Goal: Task Accomplishment & Management: Use online tool/utility

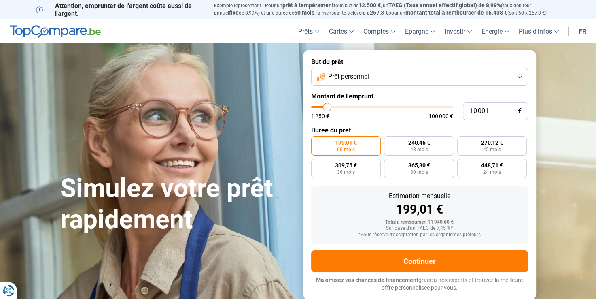
type input "11 750"
type input "11750"
type input "12 500"
type input "12500"
type input "12 750"
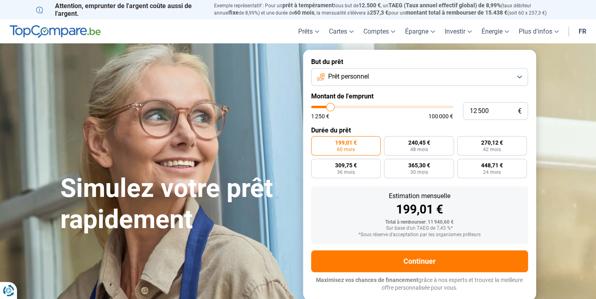
type input "12750"
type input "13 250"
type input "13250"
type input "13 500"
type input "13500"
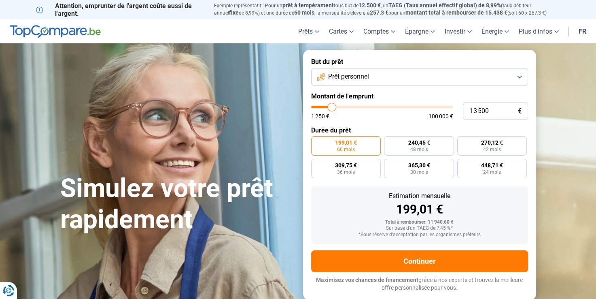
type input "13 750"
type input "13750"
type input "14 000"
type input "14000"
type input "14 500"
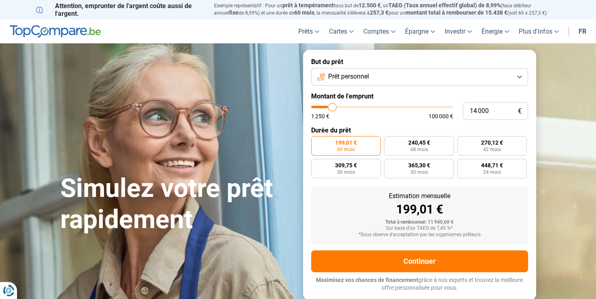
type input "14500"
type input "14 750"
type input "14750"
type input "15 000"
type input "15000"
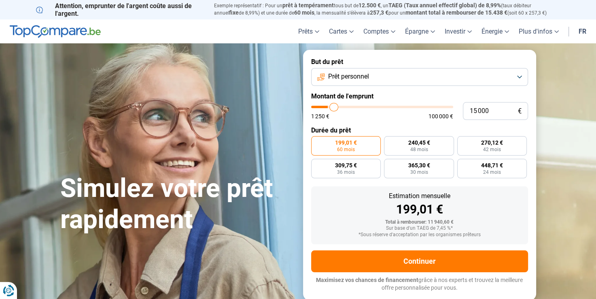
type input "15 250"
type input "15250"
type input "15 500"
type input "15500"
type input "15 750"
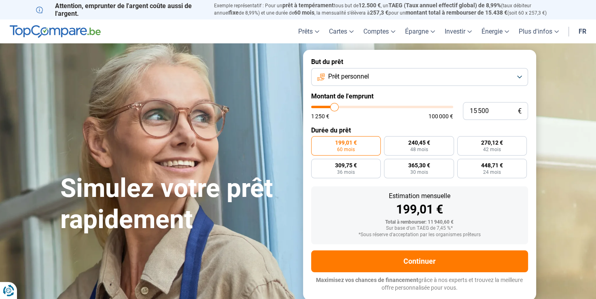
type input "15750"
type input "16 000"
type input "16000"
type input "16 250"
type input "16250"
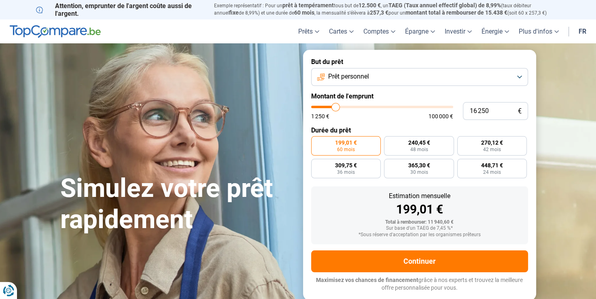
type input "16 500"
type input "16500"
type input "16 750"
type input "16750"
type input "17 000"
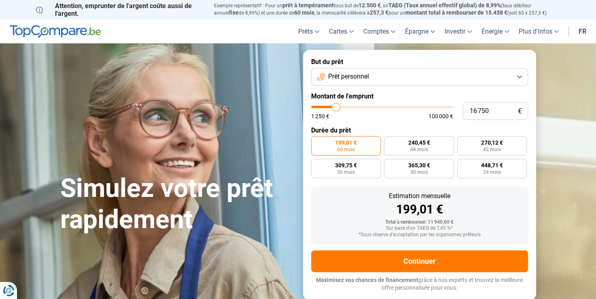
type input "17000"
type input "17 250"
type input "17250"
type input "17 500"
type input "17500"
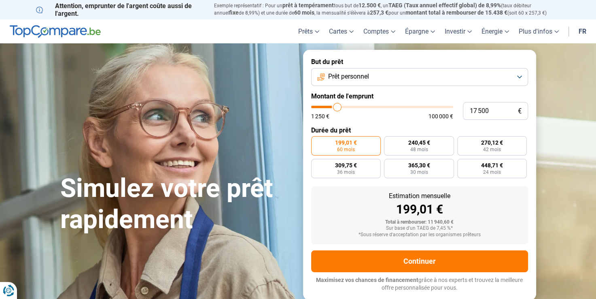
type input "17 750"
type input "17750"
type input "18 000"
type input "18000"
type input "18 500"
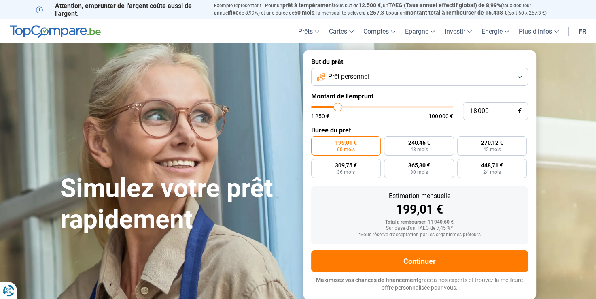
type input "18500"
type input "18 750"
type input "18750"
type input "19 000"
type input "19000"
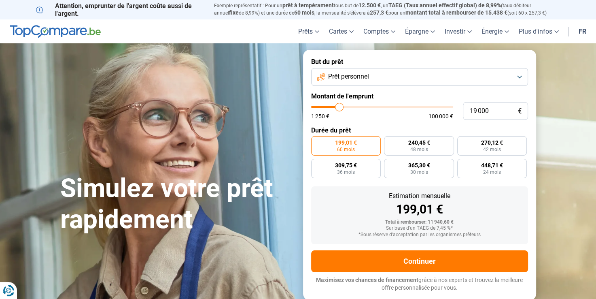
type input "19 250"
type input "19250"
type input "19 750"
type input "19750"
type input "20 000"
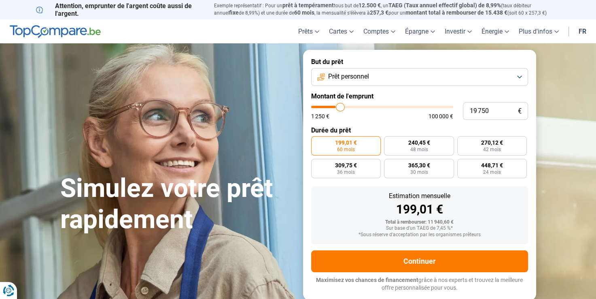
type input "20000"
type input "20 250"
type input "20250"
type input "20 500"
type input "20500"
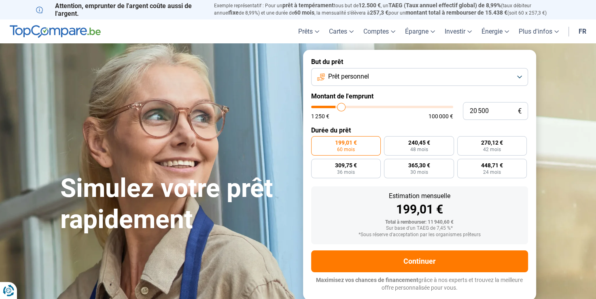
type input "20 750"
type input "20750"
type input "21 000"
type input "21000"
type input "21 500"
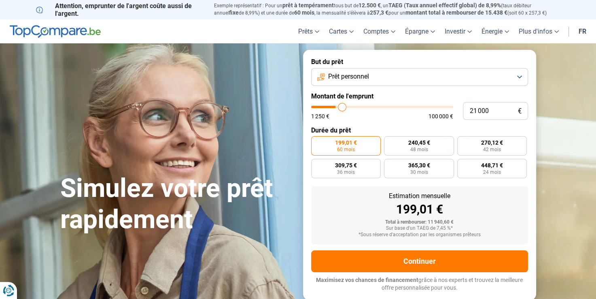
type input "21500"
type input "21 750"
type input "21750"
type input "22 000"
type input "22000"
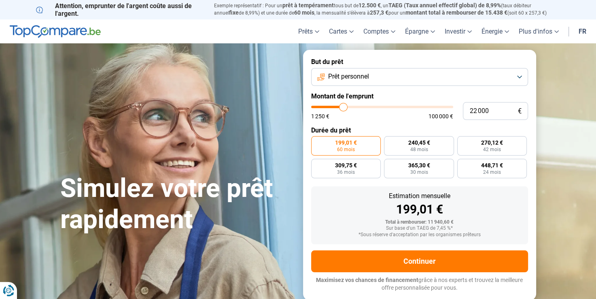
type input "22 250"
type input "22250"
type input "22 500"
type input "22500"
type input "22 750"
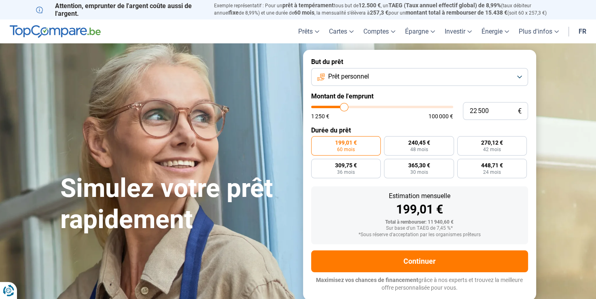
type input "22750"
type input "23 500"
type input "23500"
type input "24 250"
type input "24250"
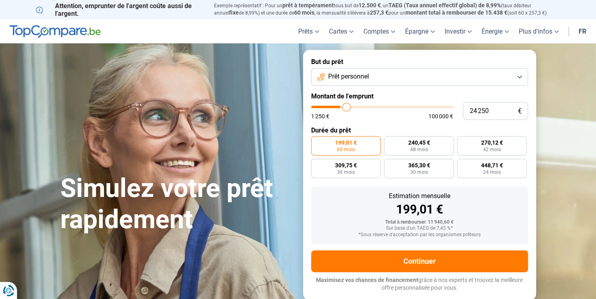
type input "24 750"
type input "24750"
type input "25 250"
type input "25250"
type input "25 750"
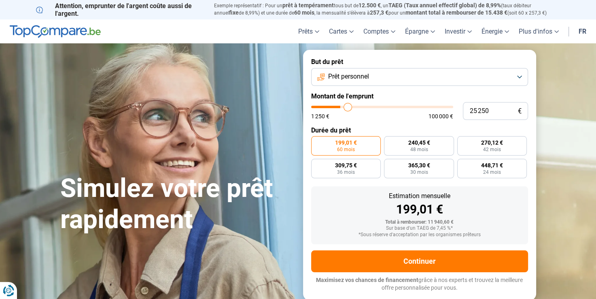
type input "25750"
type input "26 250"
type input "26250"
type input "27 000"
type input "27000"
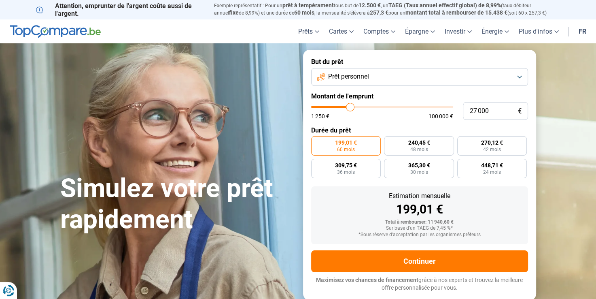
type input "27 250"
type input "27250"
type input "27 750"
type input "27750"
type input "28 750"
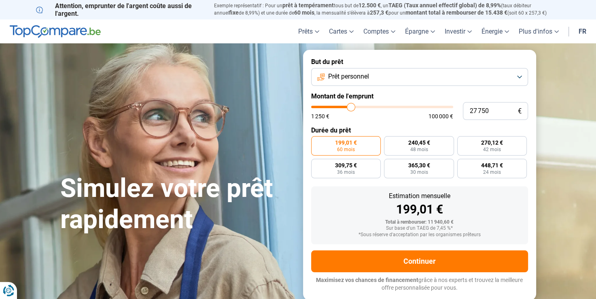
type input "28750"
type input "29 500"
type input "29500"
type input "29 750"
type input "29750"
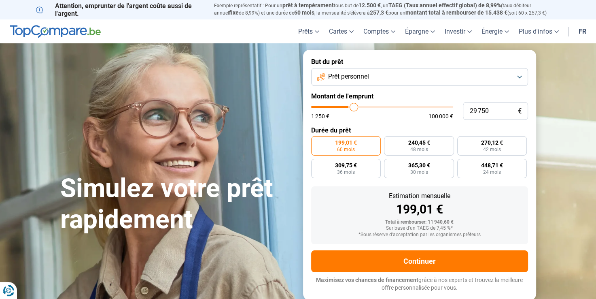
type input "30 500"
type input "30500"
type input "31 000"
type input "31000"
type input "31 500"
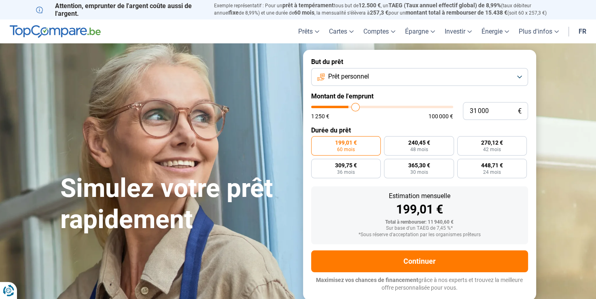
type input "31500"
type input "32 000"
type input "32000"
type input "32 750"
type input "32750"
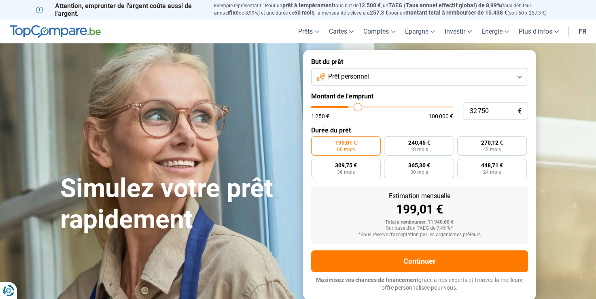
type input "33 000"
type input "33000"
type input "33 750"
type input "33750"
type input "34 000"
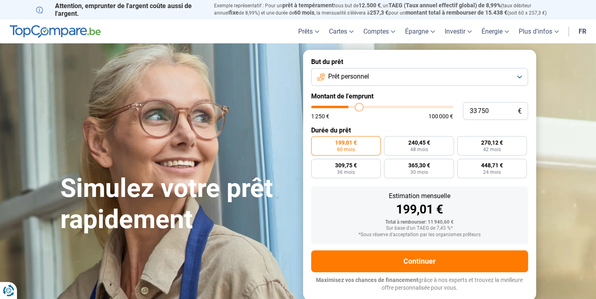
type input "34000"
type input "34 500"
type input "34500"
type input "35 000"
type input "35000"
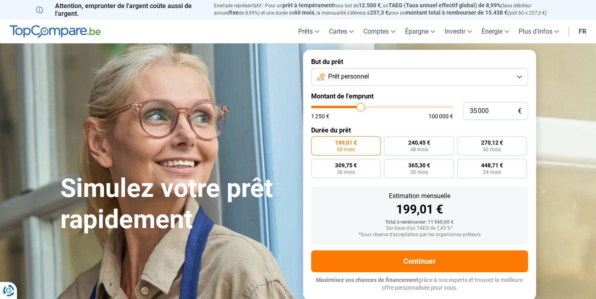
type input "35 500"
type input "35500"
type input "36 000"
type input "36000"
type input "36 500"
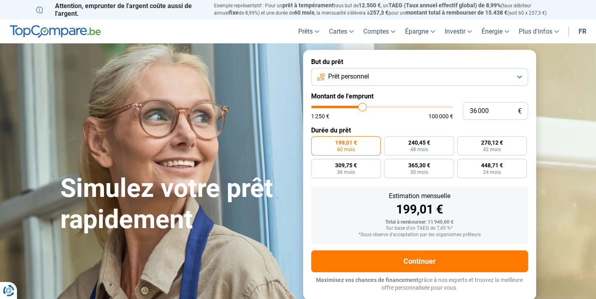
type input "36500"
type input "36 750"
type input "36750"
type input "37 000"
type input "37000"
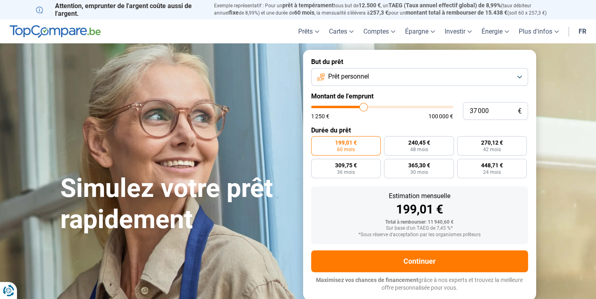
type input "37 250"
type input "37250"
type input "37 750"
type input "37750"
type input "38 000"
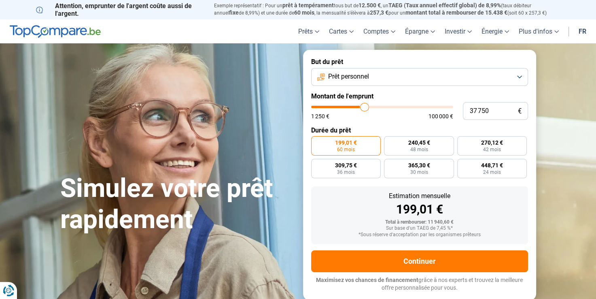
type input "38000"
type input "38 250"
type input "38250"
type input "39 000"
type input "39000"
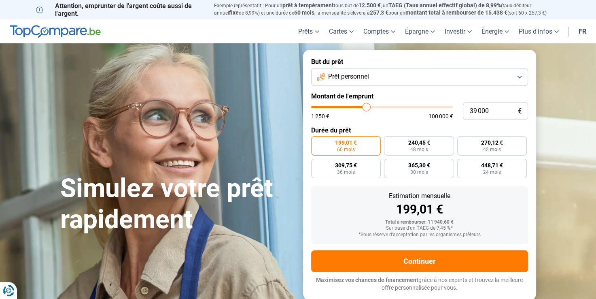
type input "39 250"
type input "39250"
type input "39 500"
type input "39500"
type input "39 750"
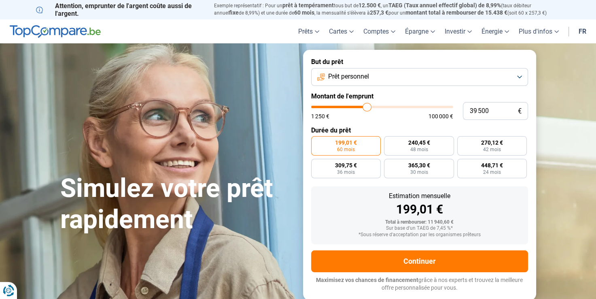
type input "39750"
type input "40 000"
type input "40000"
type input "40 250"
type input "40250"
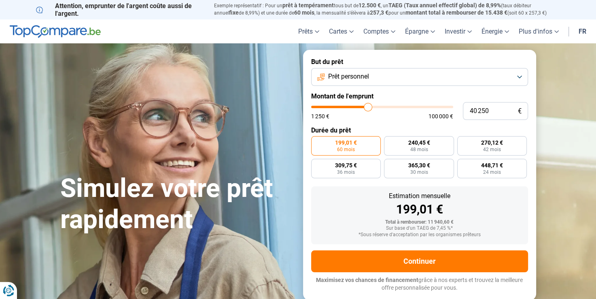
type input "40 750"
type input "40750"
type input "41 000"
type input "41000"
type input "41 250"
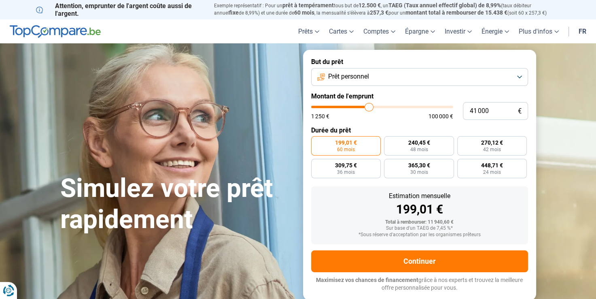
type input "41250"
type input "41 500"
type input "41500"
type input "41 750"
type input "41750"
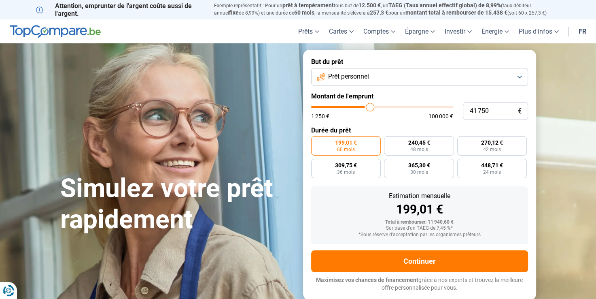
type input "42 000"
type input "42000"
type input "42 500"
type input "42500"
type input "42 750"
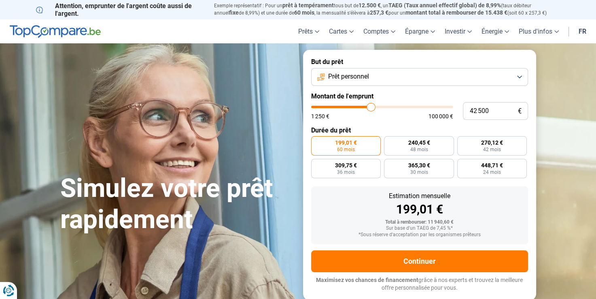
type input "42750"
type input "43 000"
type input "43000"
type input "43 250"
type input "43250"
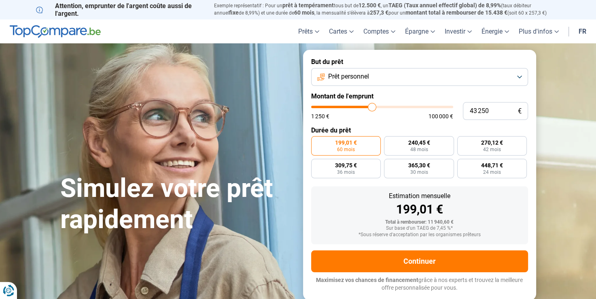
type input "43 500"
type input "43500"
type input "43 750"
type input "43750"
type input "44 000"
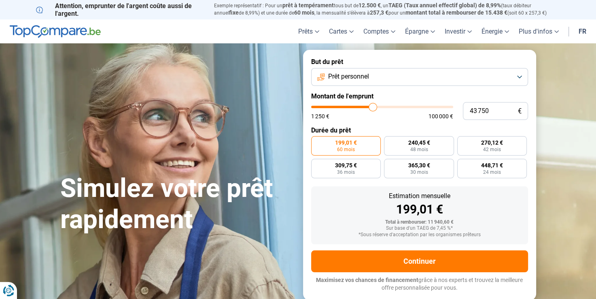
type input "44000"
type input "44 250"
type input "44250"
type input "44 500"
type input "44500"
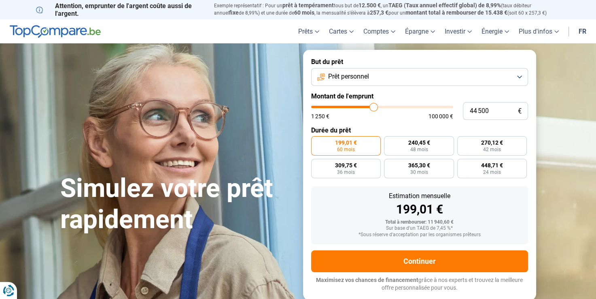
type input "45 000"
type input "45000"
type input "45 250"
type input "45250"
type input "45 500"
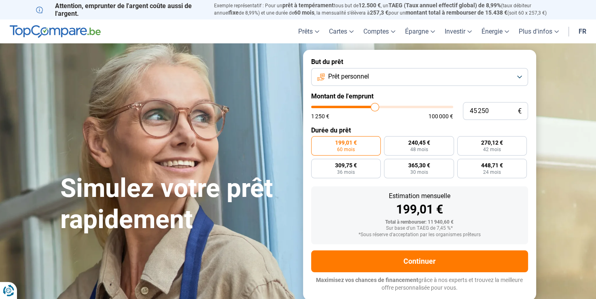
type input "45500"
type input "45 750"
type input "45750"
type input "46 000"
type input "46000"
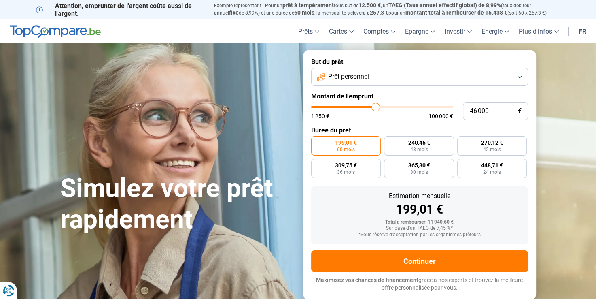
type input "46 250"
type input "46250"
type input "46 500"
type input "46500"
type input "46 750"
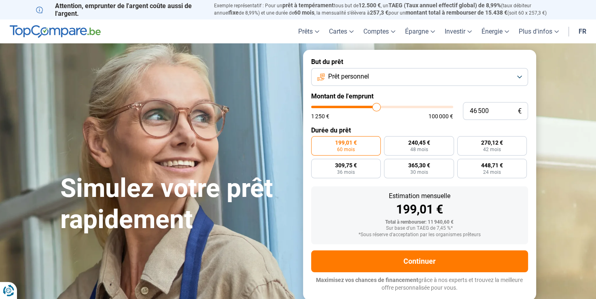
type input "46750"
type input "47 000"
type input "47000"
type input "47 250"
type input "47250"
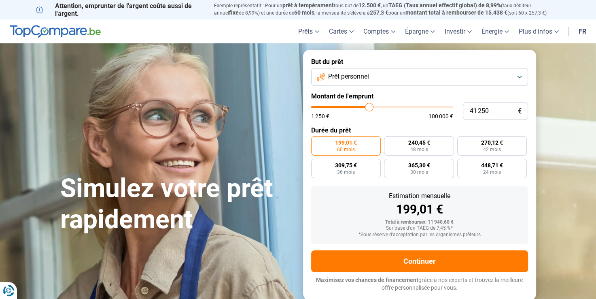
drag, startPoint x: 329, startPoint y: 107, endPoint x: 369, endPoint y: 103, distance: 40.2
click at [369, 106] on input "range" at bounding box center [382, 107] width 142 height 2
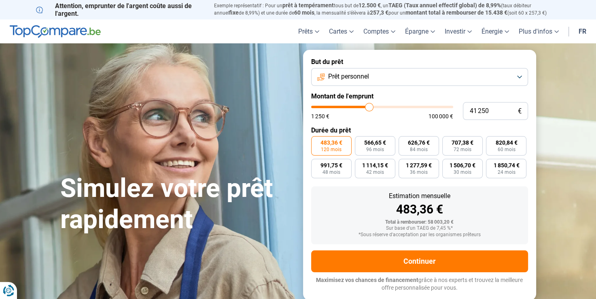
click at [343, 142] on label "483,36 € 120 mois" at bounding box center [331, 145] width 40 height 19
click at [317, 141] on input "483,36 € 120 mois" at bounding box center [313, 138] width 5 height 5
